Goal: Transaction & Acquisition: Purchase product/service

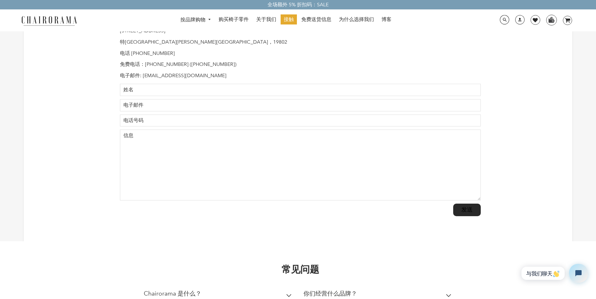
scroll to position [61, 0]
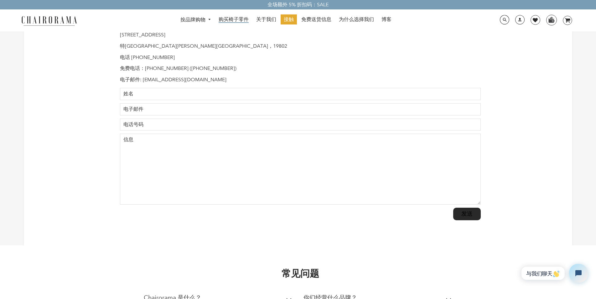
click at [238, 18] on font "购买椅子零件" at bounding box center [234, 20] width 30 height 6
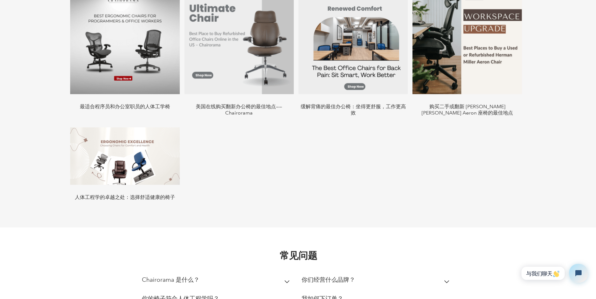
scroll to position [1191, 0]
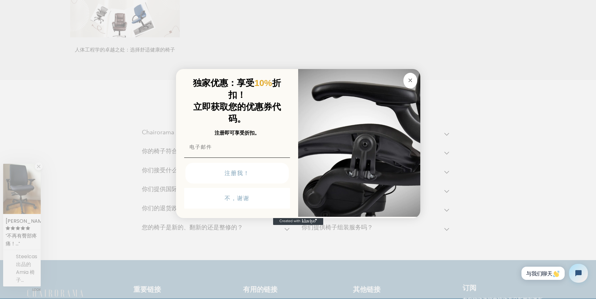
click at [412, 79] on circle "关闭对话框" at bounding box center [410, 80] width 7 height 7
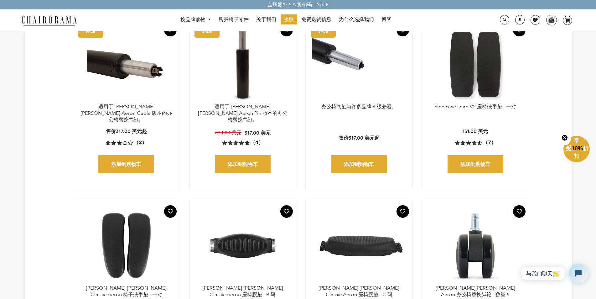
scroll to position [0, 0]
